Goal: Task Accomplishment & Management: Complete application form

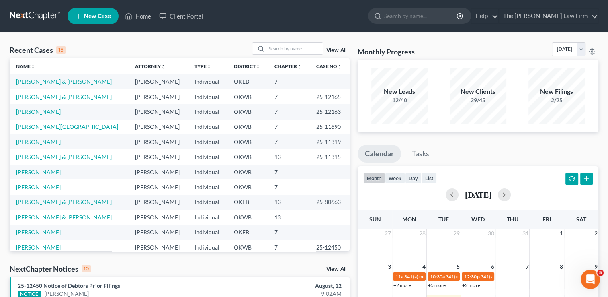
click at [34, 16] on link at bounding box center [35, 16] width 51 height 14
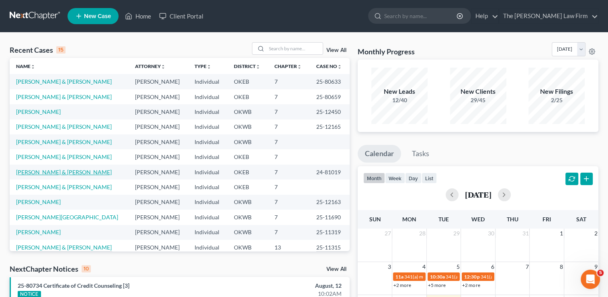
click at [68, 172] on link "[PERSON_NAME] & [PERSON_NAME]" at bounding box center [64, 171] width 96 height 7
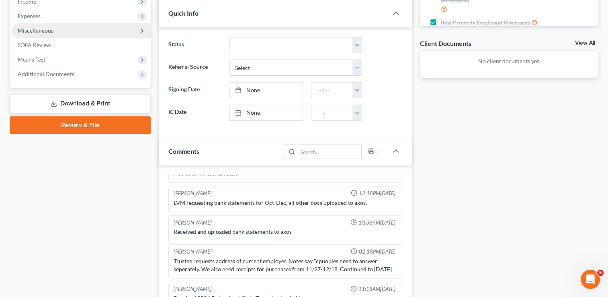
scroll to position [161, 0]
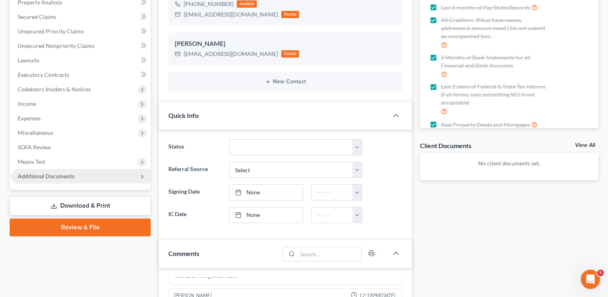
click at [39, 176] on span "Additional Documents" at bounding box center [46, 175] width 57 height 7
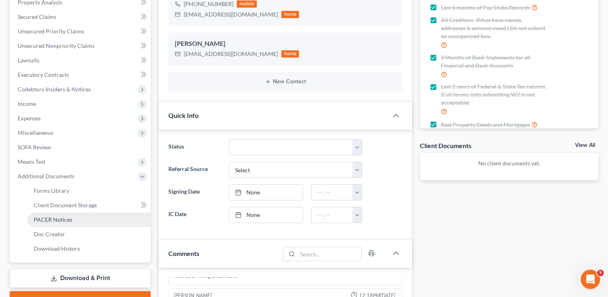
click at [65, 220] on span "PACER Notices" at bounding box center [53, 219] width 39 height 7
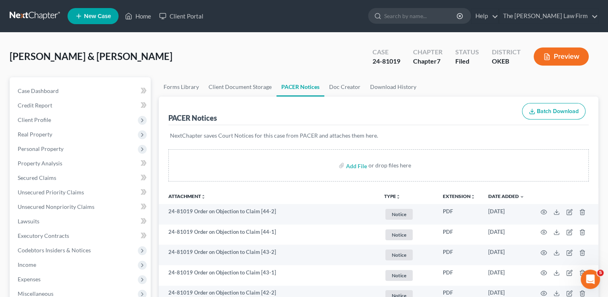
click at [27, 13] on link at bounding box center [35, 16] width 51 height 14
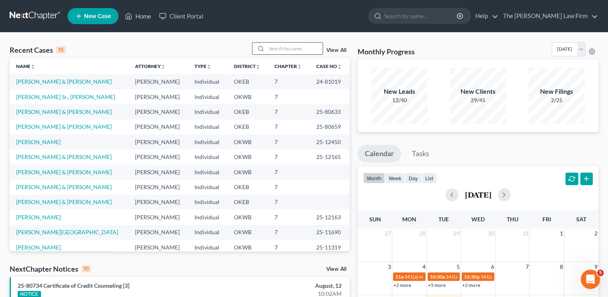
click at [282, 49] on input "search" at bounding box center [294, 49] width 56 height 12
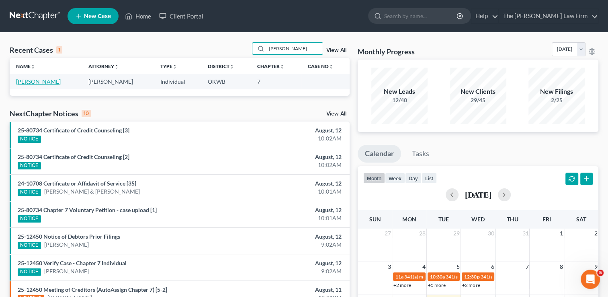
type input "[PERSON_NAME]"
click at [42, 83] on link "[PERSON_NAME]" at bounding box center [38, 81] width 45 height 7
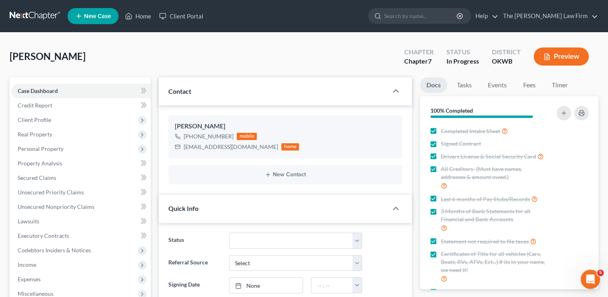
scroll to position [125, 0]
click at [40, 149] on span "Personal Property" at bounding box center [41, 148] width 46 height 7
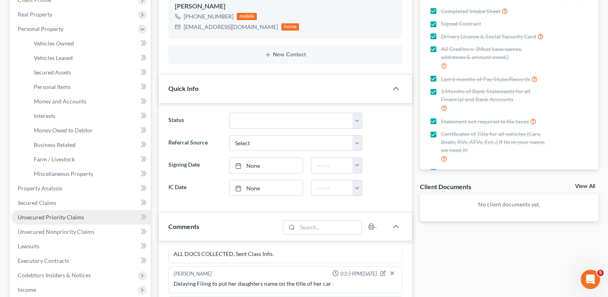
scroll to position [121, 0]
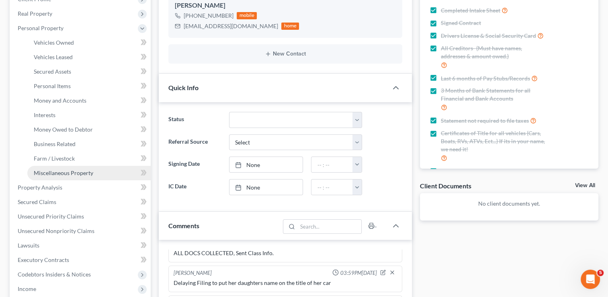
click at [64, 171] on span "Miscellaneous Property" at bounding box center [63, 172] width 59 height 7
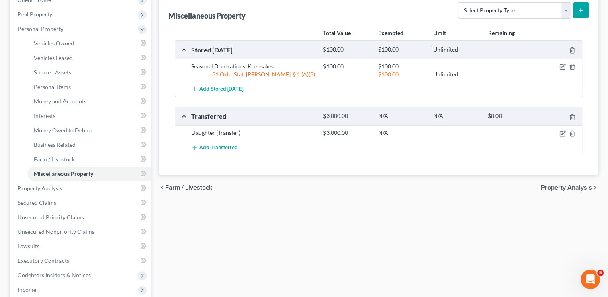
scroll to position [121, 0]
click at [561, 133] on icon "button" at bounding box center [562, 132] width 6 height 6
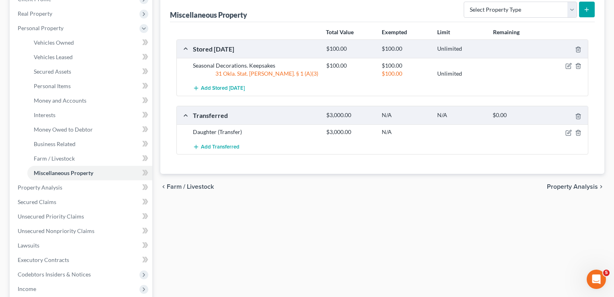
select select "Ordinary ([DATE])"
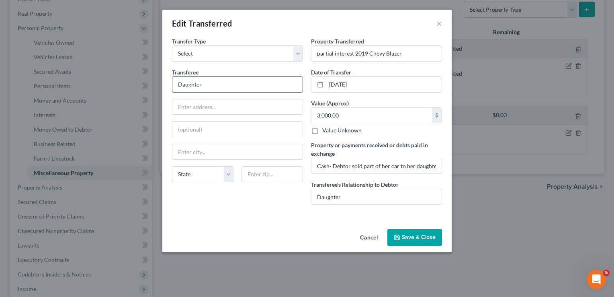
click at [233, 85] on input "Daughter" at bounding box center [237, 84] width 130 height 15
type input "Daughter - [PERSON_NAME]"
click at [219, 150] on input "text" at bounding box center [237, 151] width 130 height 15
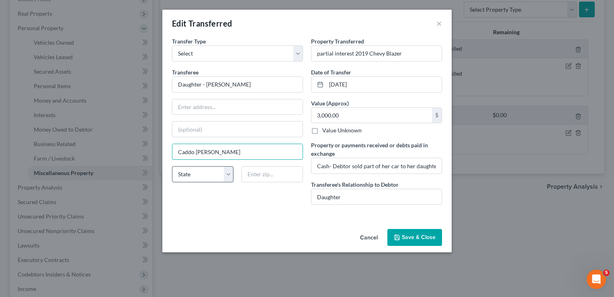
type input "Caddo [PERSON_NAME]"
click at [204, 173] on select "State [US_STATE] AK AR AZ CA CO CT DE DC [GEOGRAPHIC_DATA] [GEOGRAPHIC_DATA] GU…" at bounding box center [202, 174] width 61 height 16
click at [172, 166] on select "State [US_STATE] AK AR AZ CA CO CT DE DC [GEOGRAPHIC_DATA] [GEOGRAPHIC_DATA] GU…" at bounding box center [202, 174] width 61 height 16
click at [202, 174] on select "State [US_STATE] AK AR AZ CA CO CT DE DC [GEOGRAPHIC_DATA] [GEOGRAPHIC_DATA] GU…" at bounding box center [202, 174] width 61 height 16
click at [230, 172] on select "State [US_STATE] AK AR AZ CA CO CT DE DC [GEOGRAPHIC_DATA] [GEOGRAPHIC_DATA] GU…" at bounding box center [202, 174] width 61 height 16
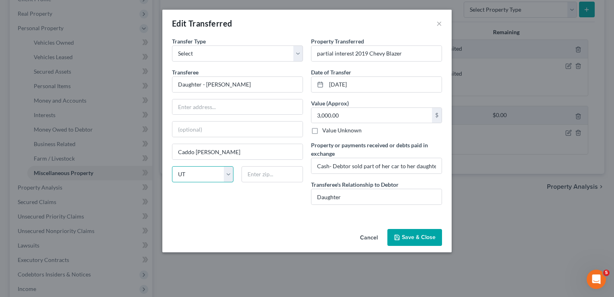
select select "45"
click at [172, 166] on select "State [US_STATE] AK AR AZ CA CO CT DE DC [GEOGRAPHIC_DATA] [GEOGRAPHIC_DATA] GU…" at bounding box center [202, 174] width 61 height 16
click at [247, 202] on div "Transfer Type * Select Ordinary ([DATE]) [DATE] Transferee * Daughter - [PERSON…" at bounding box center [237, 124] width 139 height 174
click at [265, 172] on input "text" at bounding box center [271, 174] width 61 height 16
type input "75135"
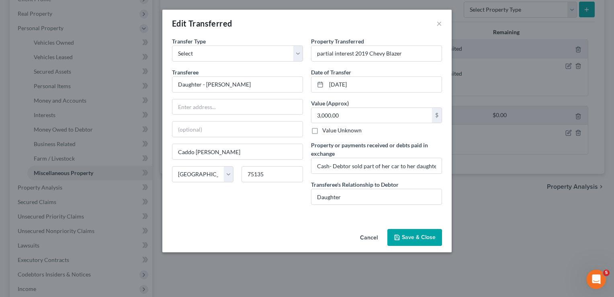
click at [273, 197] on div "Transfer Type * Select Ordinary ([DATE]) [DATE] Transferee * Daughter - [PERSON…" at bounding box center [237, 124] width 139 height 174
click at [415, 238] on button "Save & Close" at bounding box center [414, 237] width 55 height 17
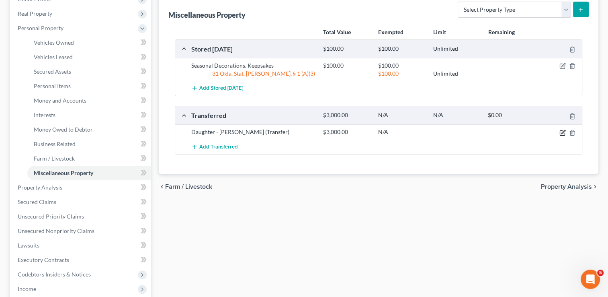
click at [564, 131] on icon "button" at bounding box center [563, 132] width 4 height 4
select select "Ordinary ([DATE])"
select select "45"
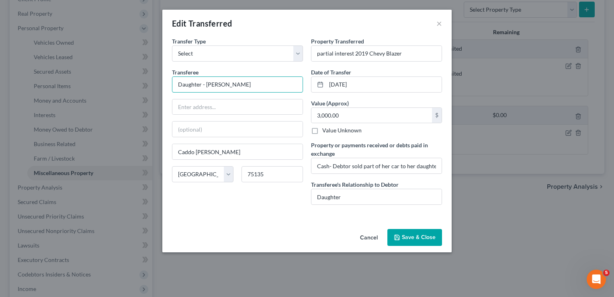
drag, startPoint x: 206, startPoint y: 84, endPoint x: 165, endPoint y: 88, distance: 41.1
click at [165, 88] on div "An exemption set must first be selected from the Filing Information section. Tr…" at bounding box center [306, 131] width 289 height 188
type input "[PERSON_NAME]"
click at [293, 215] on div "An exemption set must first be selected from the Filing Information section. Tr…" at bounding box center [306, 131] width 289 height 188
click at [416, 235] on button "Save & Close" at bounding box center [414, 237] width 55 height 17
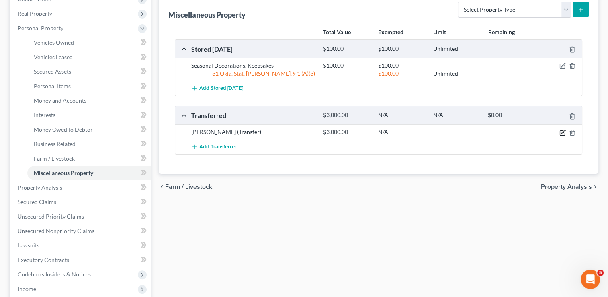
click at [562, 133] on icon "button" at bounding box center [562, 132] width 6 height 6
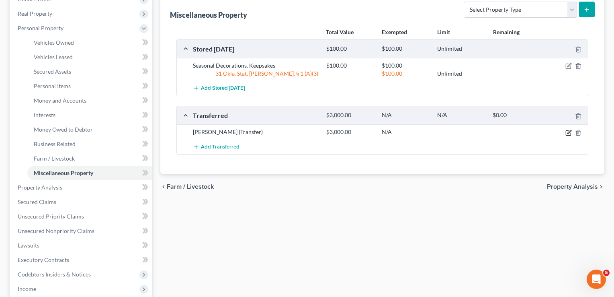
select select "Ordinary ([DATE])"
select select "45"
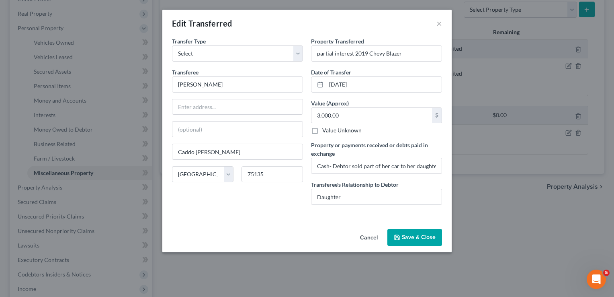
click at [421, 239] on button "Save & Close" at bounding box center [414, 237] width 55 height 17
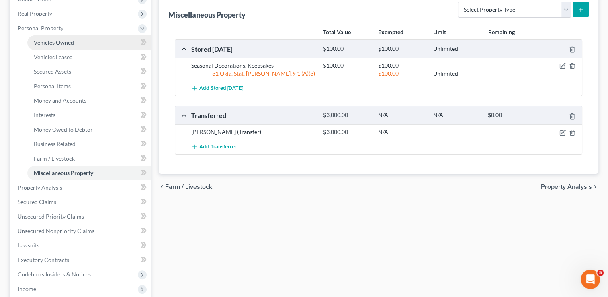
click at [63, 44] on span "Vehicles Owned" at bounding box center [54, 42] width 40 height 7
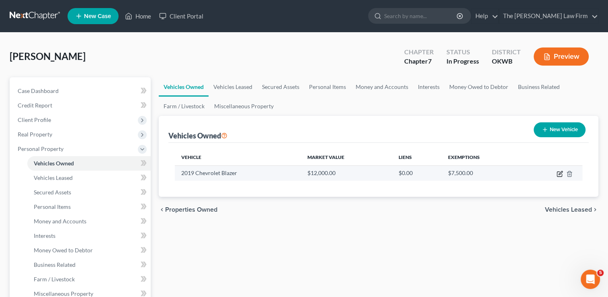
click at [561, 173] on icon "button" at bounding box center [559, 173] width 6 height 6
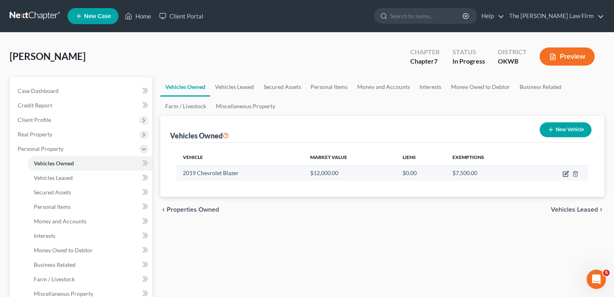
select select "0"
select select "7"
select select "3"
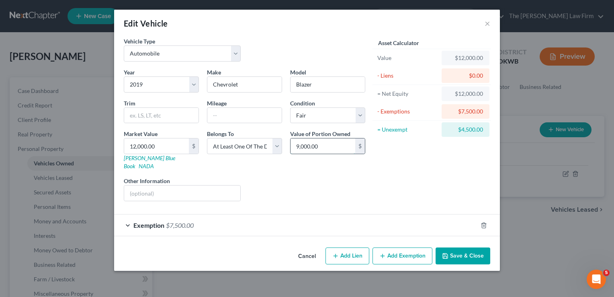
click at [323, 148] on input "9,000.00" at bounding box center [322, 145] width 65 height 15
click at [320, 176] on div "Liens Select" at bounding box center [307, 188] width 125 height 25
click at [329, 145] on input "7,000.00" at bounding box center [322, 145] width 65 height 15
type input "9,000.00"
click at [336, 186] on div "Liens Select" at bounding box center [307, 188] width 125 height 25
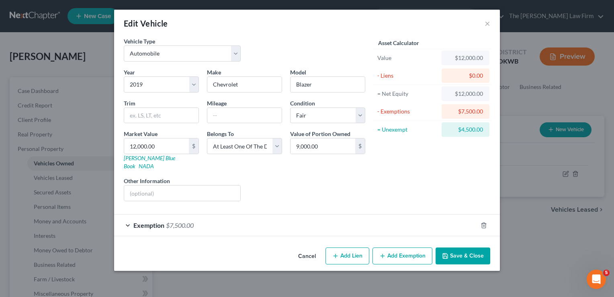
click at [245, 217] on div "Exemption $7,500.00" at bounding box center [295, 224] width 363 height 21
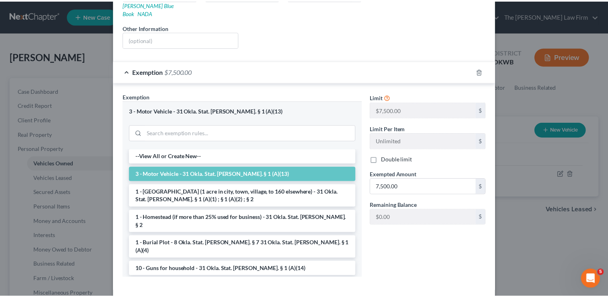
scroll to position [182, 0]
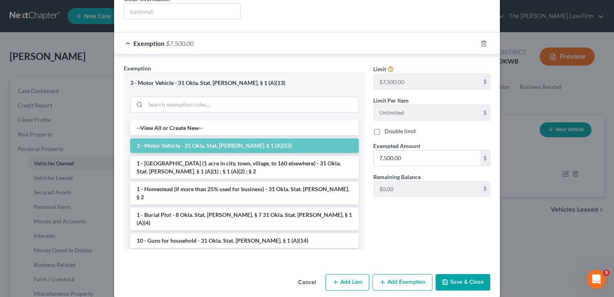
click at [457, 274] on button "Save & Close" at bounding box center [463, 282] width 55 height 17
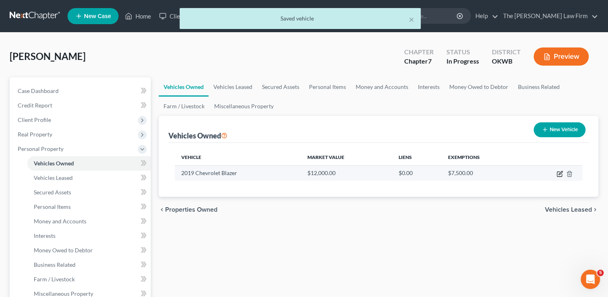
click at [559, 174] on icon "button" at bounding box center [560, 173] width 4 height 4
select select "0"
select select "7"
select select "3"
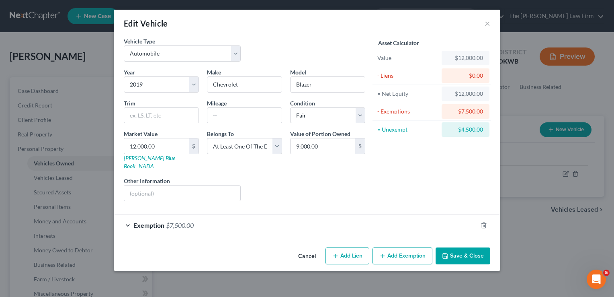
click at [461, 247] on button "Save & Close" at bounding box center [463, 255] width 55 height 17
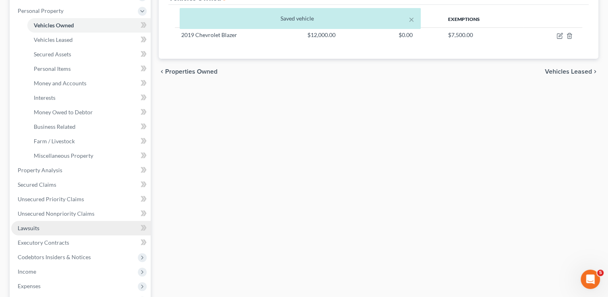
scroll to position [161, 0]
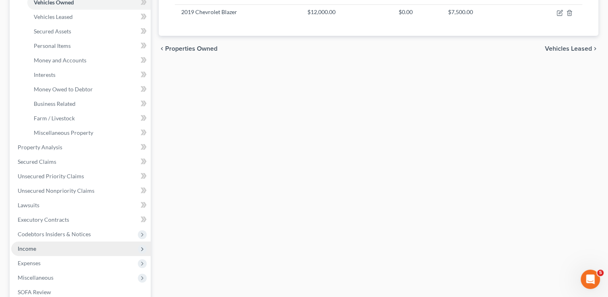
click at [41, 248] on span "Income" at bounding box center [80, 248] width 139 height 14
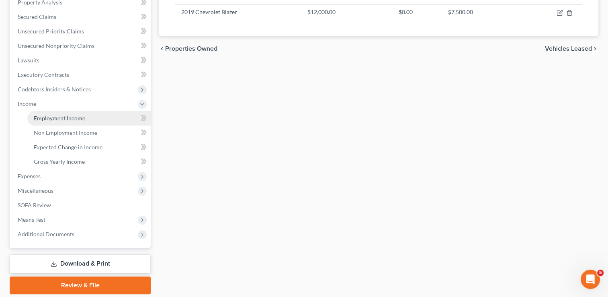
click at [79, 117] on span "Employment Income" at bounding box center [59, 118] width 51 height 7
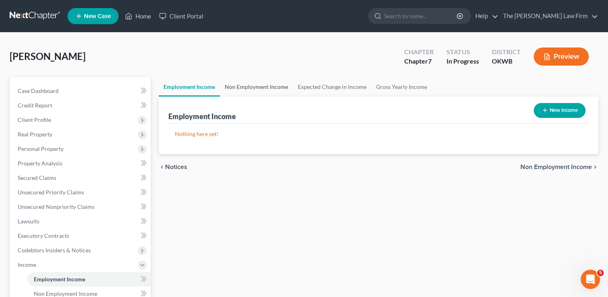
click at [260, 91] on link "Non Employment Income" at bounding box center [256, 86] width 73 height 19
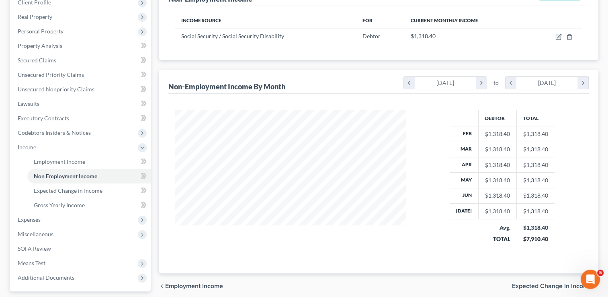
scroll to position [121, 0]
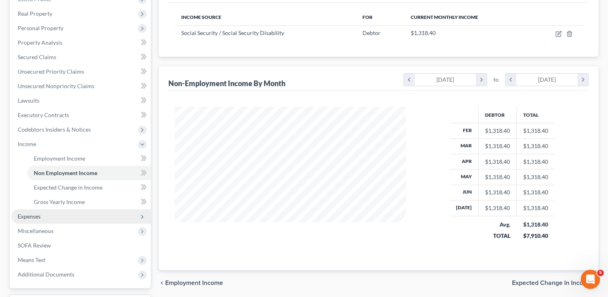
click at [34, 216] on span "Expenses" at bounding box center [29, 216] width 23 height 7
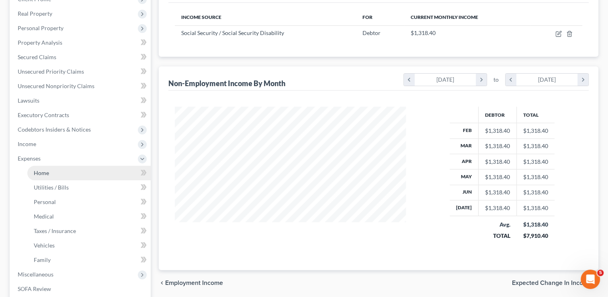
click at [53, 173] on link "Home" at bounding box center [88, 173] width 123 height 14
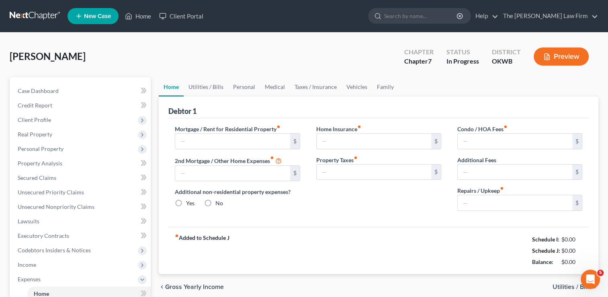
type input "350.00"
type input "0.00"
radio input "true"
type input "0.00"
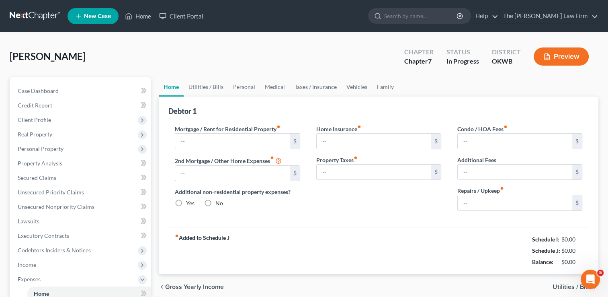
type input "0.00"
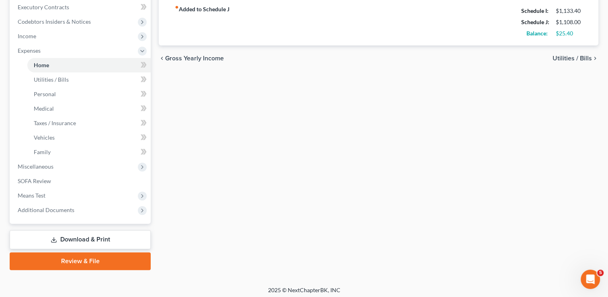
scroll to position [231, 0]
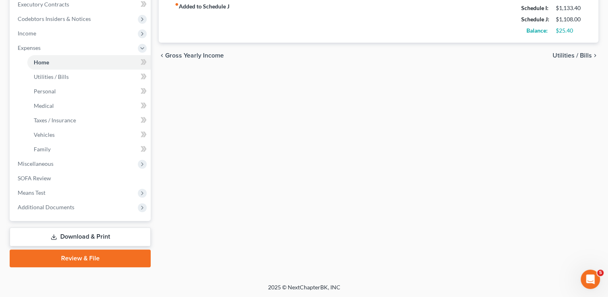
click at [80, 259] on link "Review & File" at bounding box center [80, 258] width 141 height 18
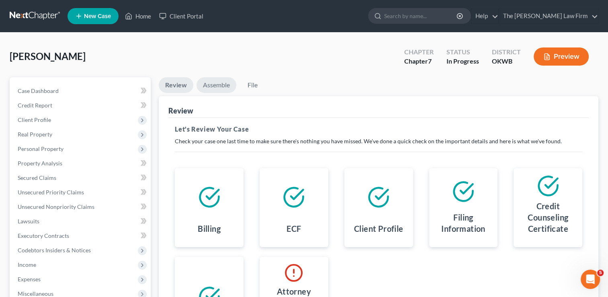
click at [213, 89] on link "Assemble" at bounding box center [216, 85] width 40 height 16
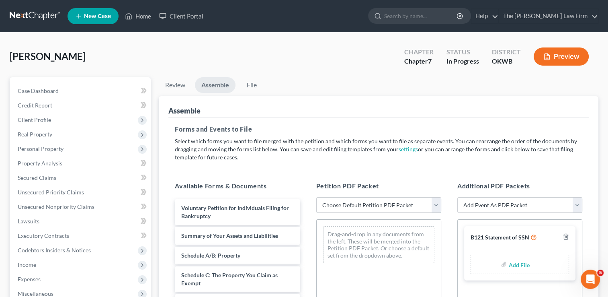
click at [345, 202] on select "Choose Default Petition PDF Packet Complete Bankruptcy Petition (all forms and …" at bounding box center [378, 205] width 125 height 16
select select "0"
click at [316, 197] on select "Choose Default Petition PDF Packet Complete Bankruptcy Petition (all forms and …" at bounding box center [378, 205] width 125 height 16
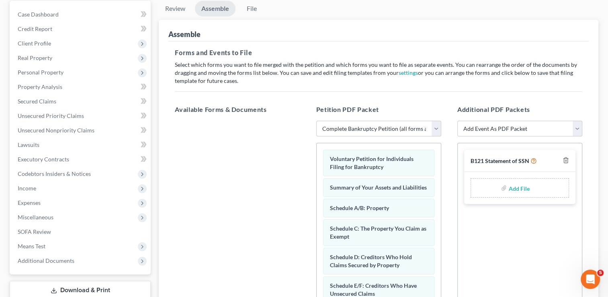
scroll to position [80, 0]
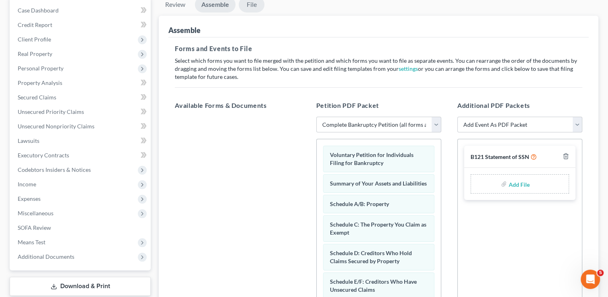
click at [251, 6] on link "File" at bounding box center [252, 5] width 26 height 16
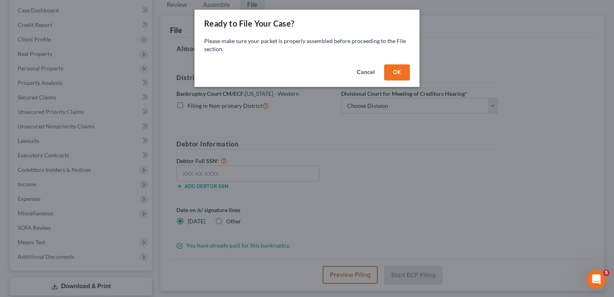
click at [402, 71] on button "OK" at bounding box center [397, 72] width 26 height 16
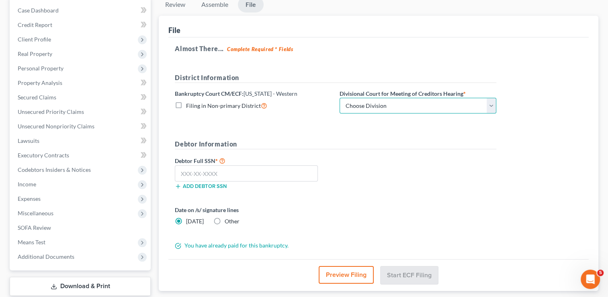
click at [492, 106] on select "Choose Division [US_STATE][GEOGRAPHIC_DATA]" at bounding box center [417, 106] width 157 height 16
select select "0"
click at [339, 98] on select "Choose Division [US_STATE][GEOGRAPHIC_DATA]" at bounding box center [417, 106] width 157 height 16
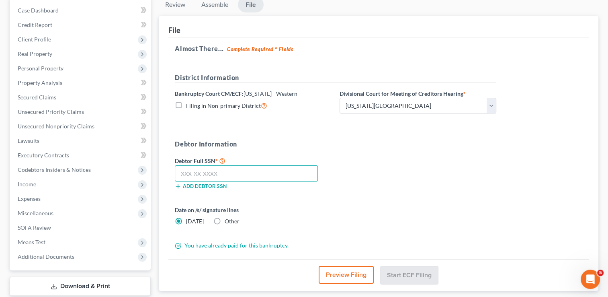
click at [257, 175] on input "text" at bounding box center [246, 173] width 143 height 16
type input "452-06-8387"
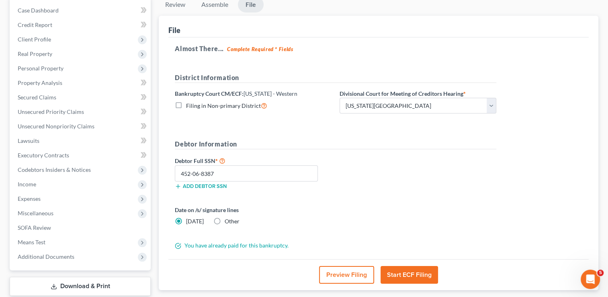
click at [225, 219] on label "Other" at bounding box center [232, 221] width 15 height 8
click at [228, 219] on input "Other" at bounding box center [230, 219] width 5 height 5
radio input "true"
radio input "false"
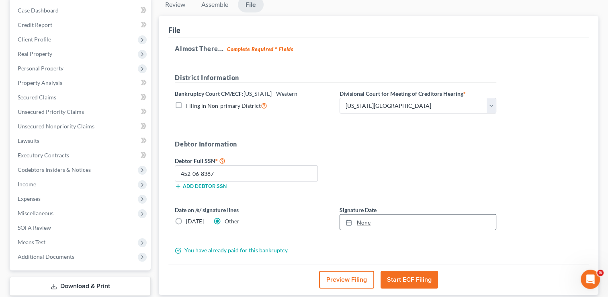
click at [368, 220] on link "None" at bounding box center [418, 221] width 156 height 15
type input "[DATE]"
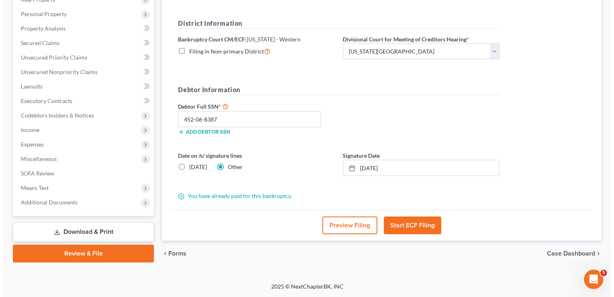
scroll to position [133, 0]
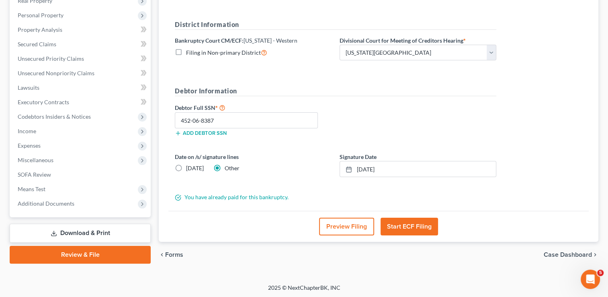
click at [409, 226] on button "Start ECF Filing" at bounding box center [408, 226] width 57 height 18
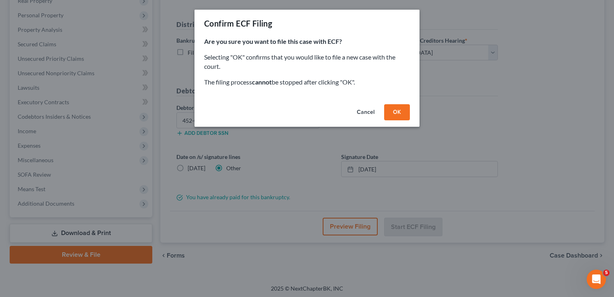
click at [395, 112] on button "OK" at bounding box center [397, 112] width 26 height 16
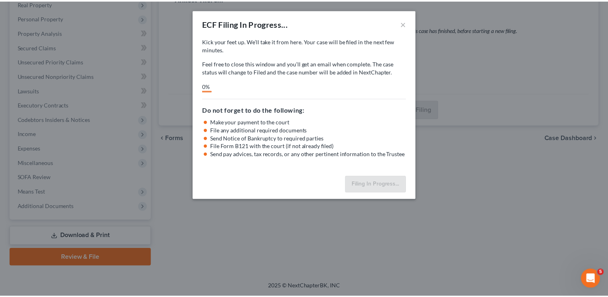
scroll to position [130, 0]
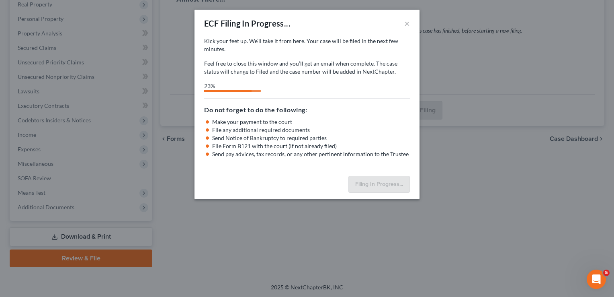
select select "0"
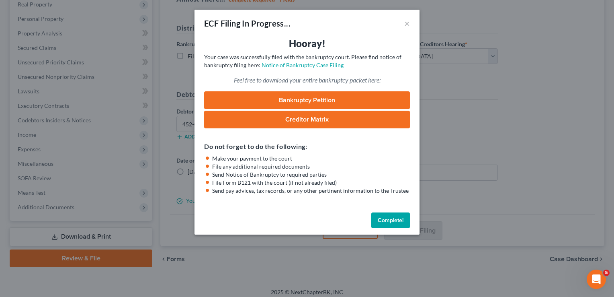
click at [390, 217] on button "Complete!" at bounding box center [390, 220] width 39 height 16
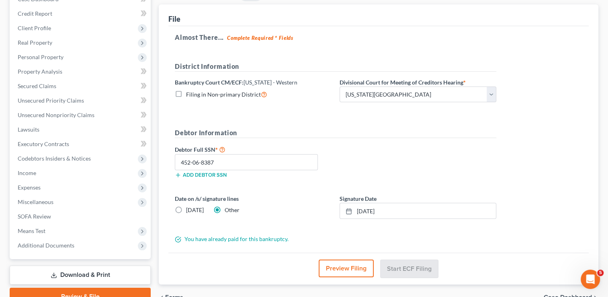
scroll to position [0, 0]
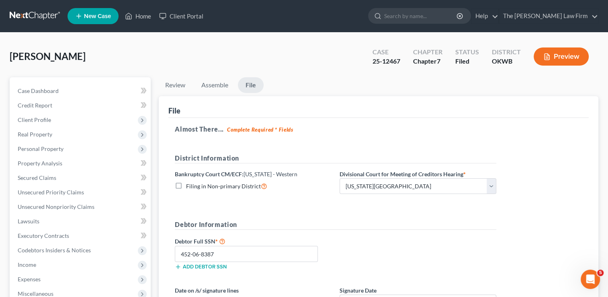
click at [34, 15] on link at bounding box center [35, 16] width 51 height 14
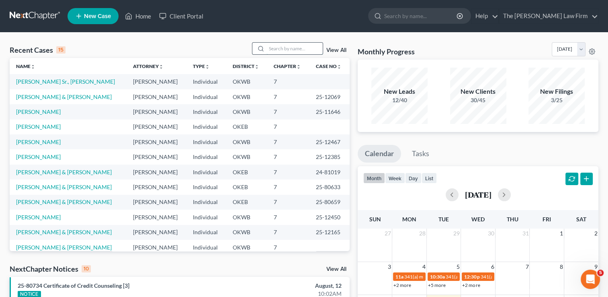
click at [290, 47] on input "search" at bounding box center [294, 49] width 56 height 12
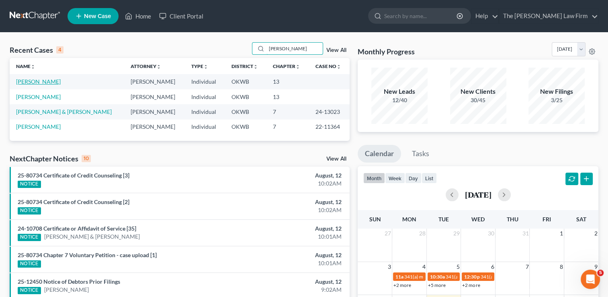
type input "butler"
click at [30, 80] on link "Butler, Sherri" at bounding box center [38, 81] width 45 height 7
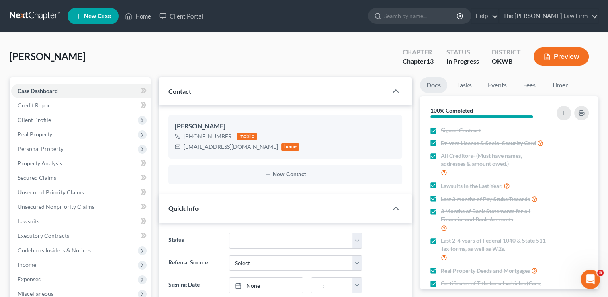
scroll to position [239, 0]
click at [39, 137] on span "Real Property" at bounding box center [80, 134] width 139 height 14
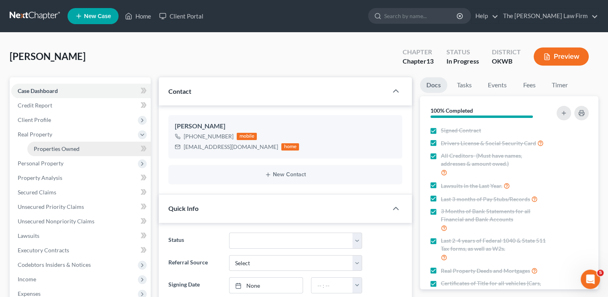
click at [57, 152] on link "Properties Owned" at bounding box center [88, 148] width 123 height 14
